Goal: Task Accomplishment & Management: Manage account settings

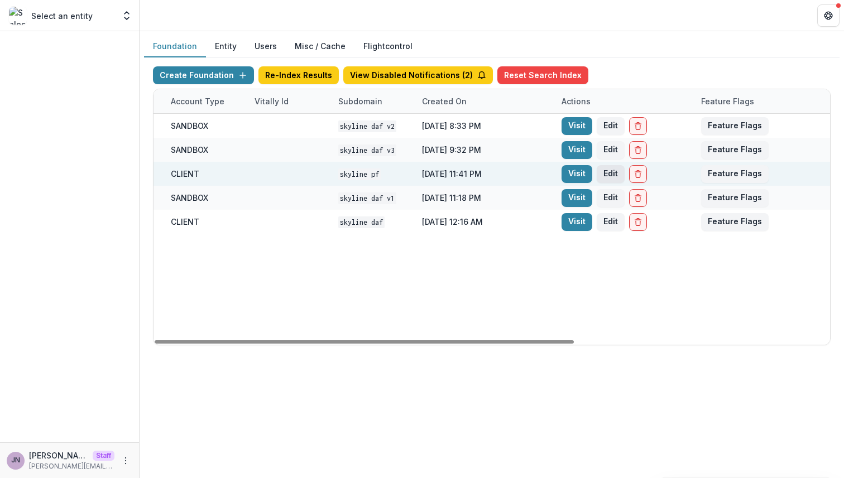
scroll to position [0, 412]
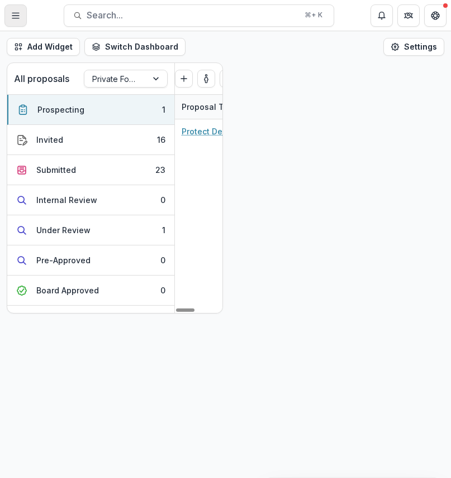
click at [13, 12] on icon "Toggle Menu" at bounding box center [15, 15] width 9 height 9
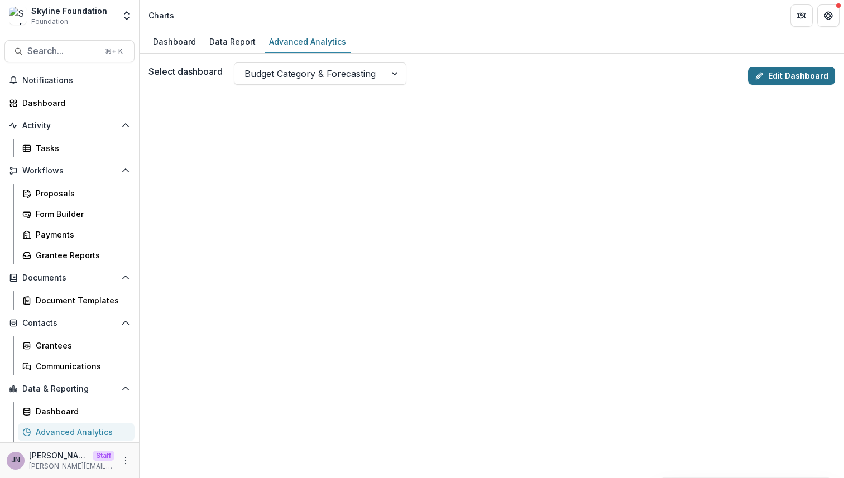
click at [773, 79] on link "Edit Dashboard" at bounding box center [791, 76] width 87 height 18
